Goal: Find contact information: Obtain details needed to contact an individual or organization

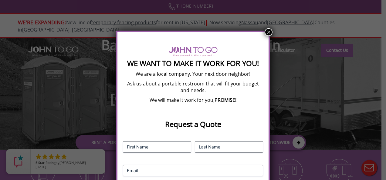
click at [271, 27] on div "We Want To Make It Work For You! We are a local company. Your next door neighbo…" at bounding box center [193, 90] width 386 height 180
click at [268, 29] on button "×" at bounding box center [268, 32] width 8 height 8
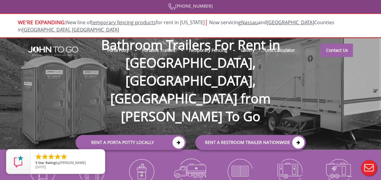
click at [344, 38] on div at bounding box center [190, 90] width 381 height 180
click at [342, 44] on link "Contact Us" at bounding box center [337, 49] width 32 height 13
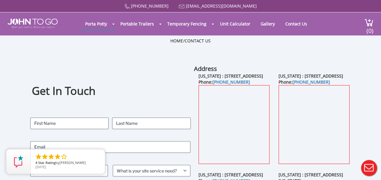
click at [350, 53] on div "Home / Contact Us" at bounding box center [190, 50] width 355 height 24
drag, startPoint x: 150, startPoint y: 6, endPoint x: 179, endPoint y: 8, distance: 29.5
click at [170, 8] on span "[PHONE_NUMBER]" at bounding box center [147, 6] width 45 height 6
copy span "[PHONE_NUMBER]"
click at [158, 69] on div "Get In Touch Contact Name (Required) First Last Email (Required) Phone (Require…" at bounding box center [110, 174] width 160 height 218
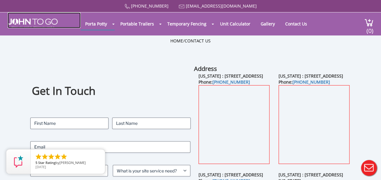
click at [47, 27] on img at bounding box center [33, 23] width 50 height 10
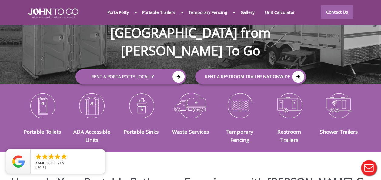
scroll to position [72, 0]
